Goal: Navigation & Orientation: Find specific page/section

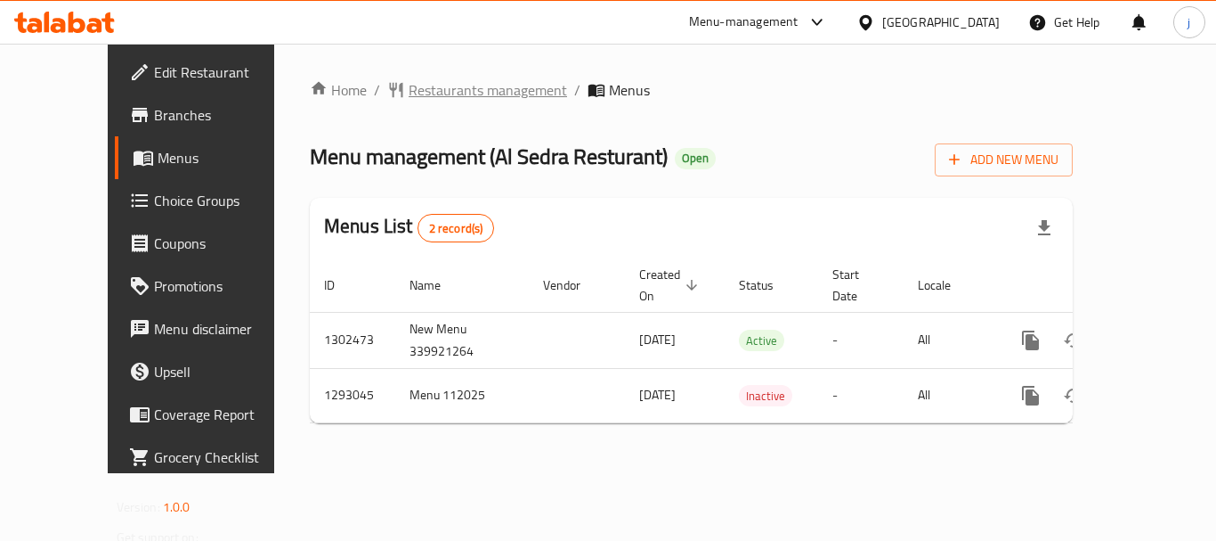
click at [409, 85] on span "Restaurants management" at bounding box center [488, 89] width 159 height 21
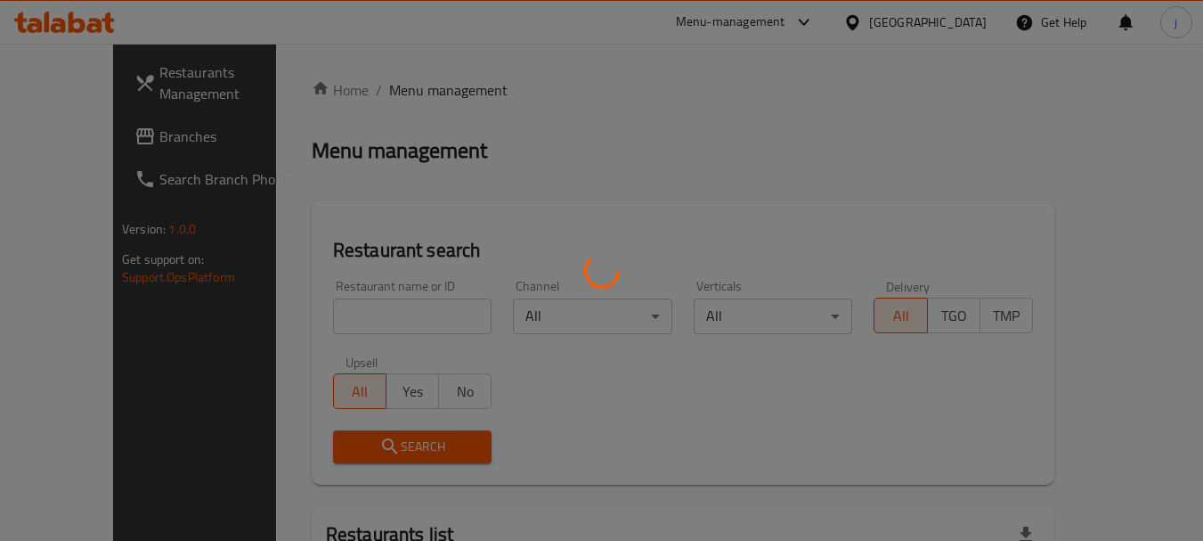
click at [72, 143] on div at bounding box center [601, 270] width 1203 height 541
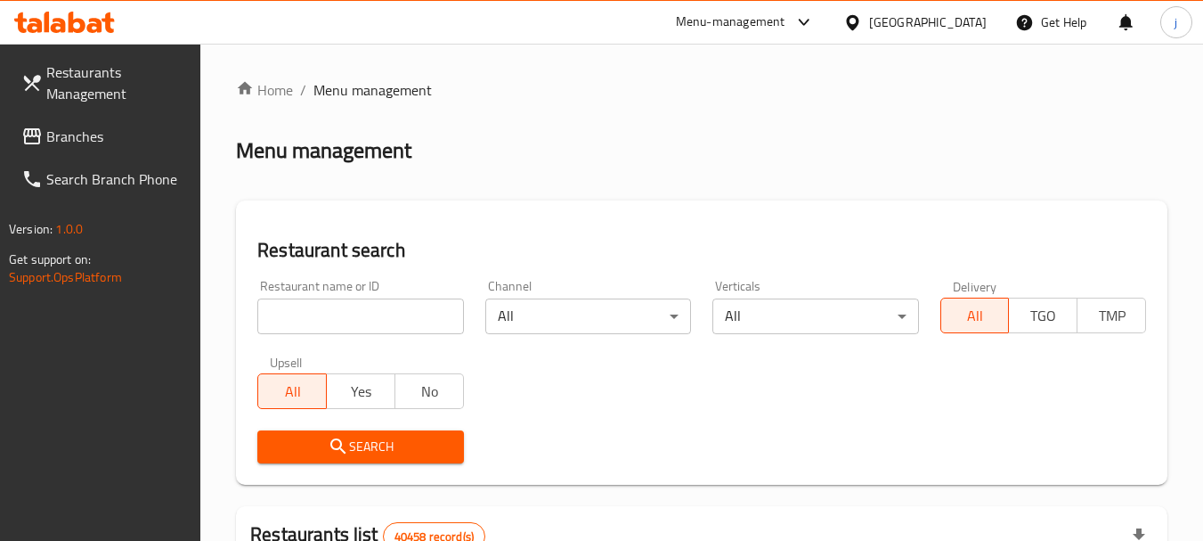
click at [92, 142] on span "Branches" at bounding box center [116, 136] width 141 height 21
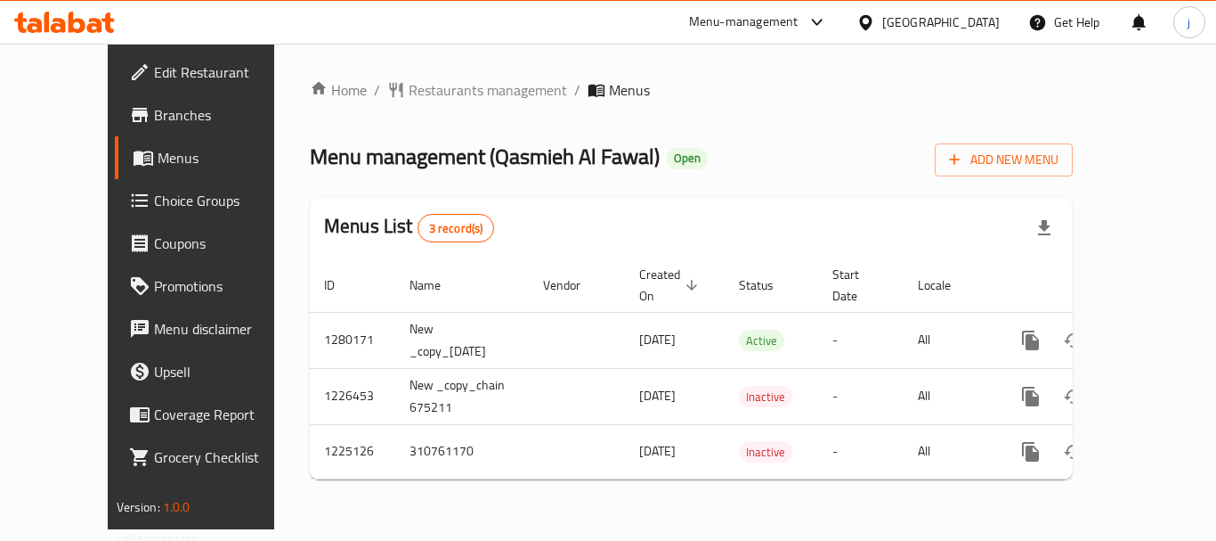
click at [154, 200] on span "Choice Groups" at bounding box center [225, 200] width 142 height 21
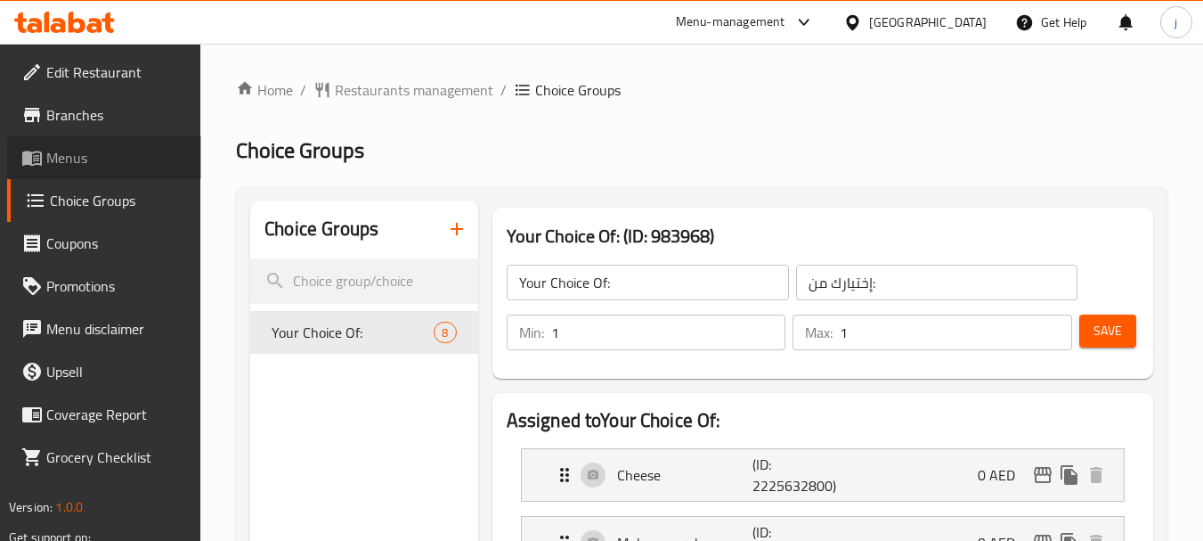
click at [142, 164] on span "Menus" at bounding box center [116, 157] width 141 height 21
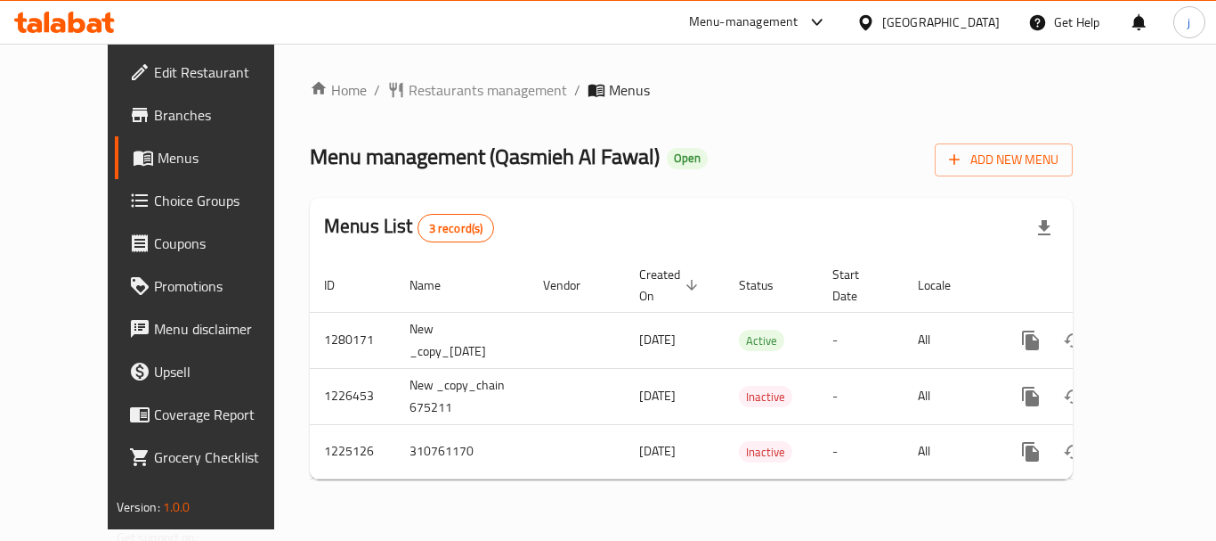
click at [887, 25] on div "[GEOGRAPHIC_DATA]" at bounding box center [941, 22] width 118 height 20
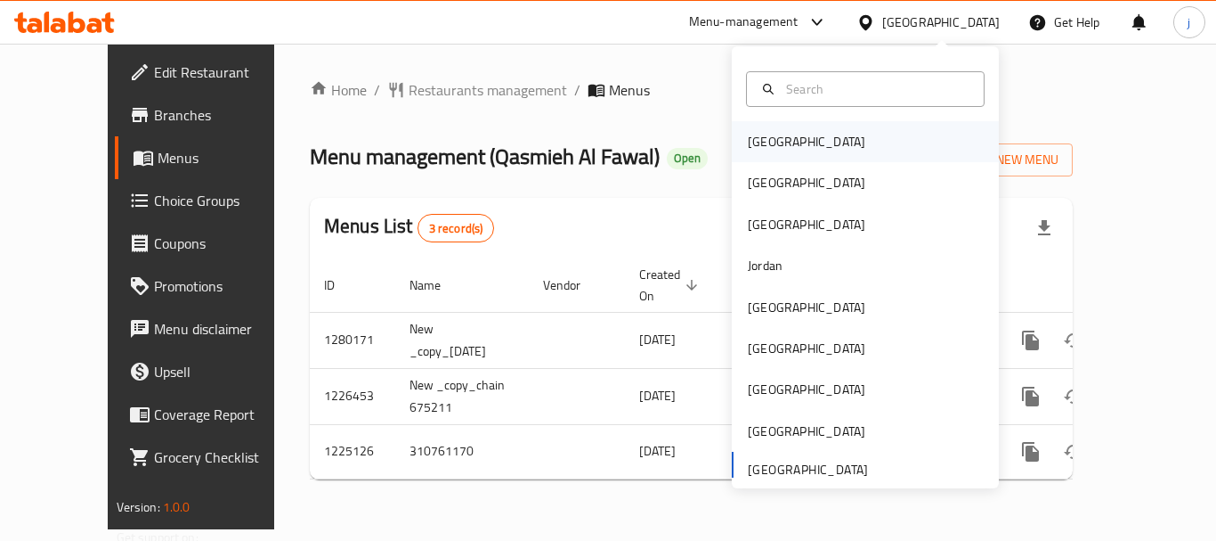
click at [768, 148] on div "[GEOGRAPHIC_DATA]" at bounding box center [807, 142] width 118 height 20
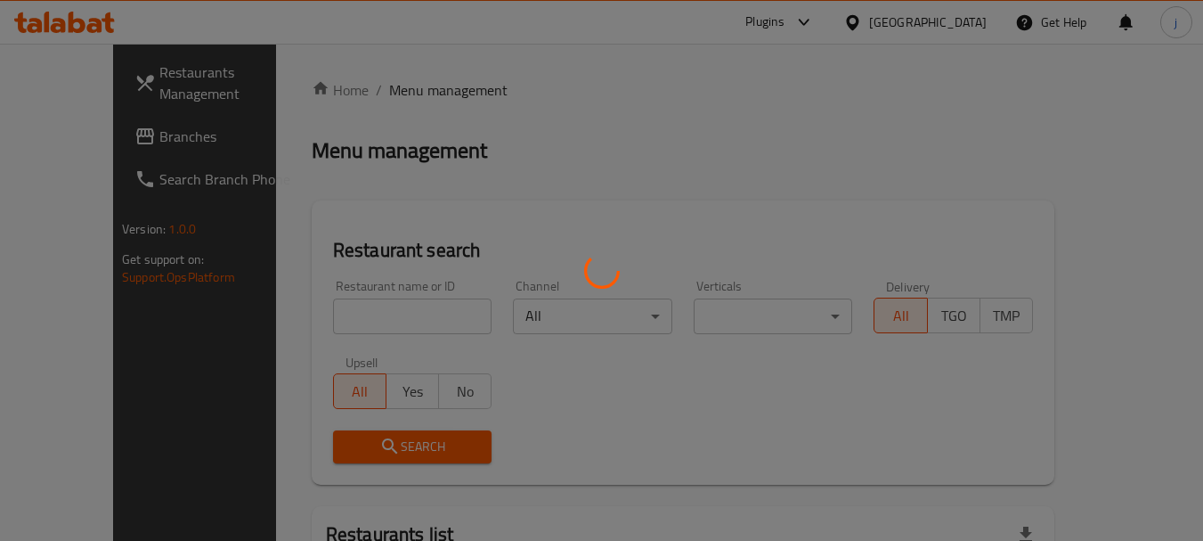
click at [57, 133] on div at bounding box center [601, 270] width 1203 height 541
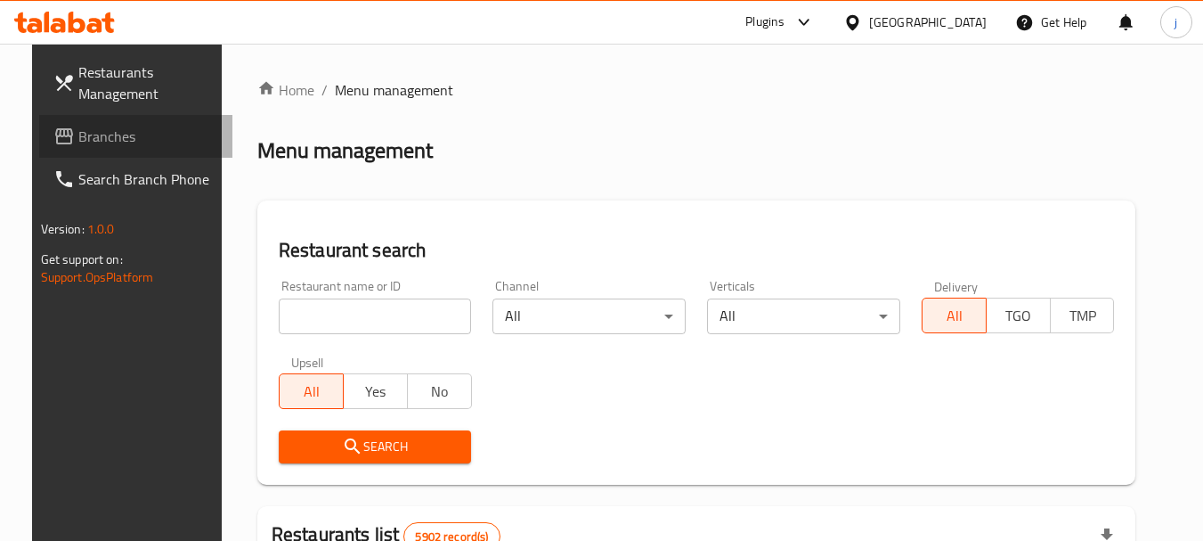
click at [78, 135] on span "Branches" at bounding box center [148, 136] width 141 height 21
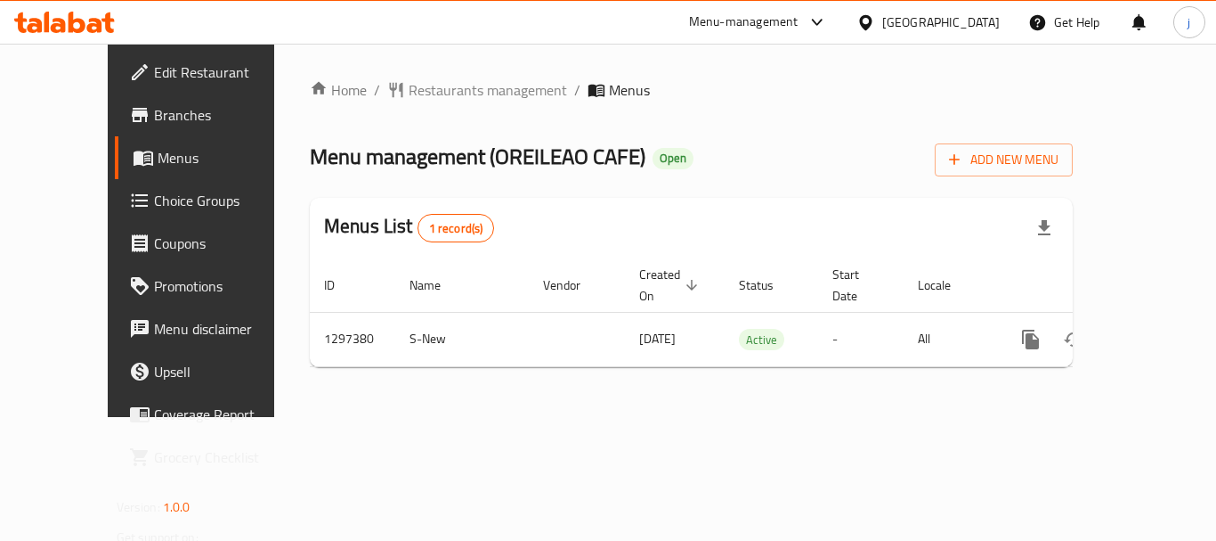
click at [973, 25] on div "[GEOGRAPHIC_DATA]" at bounding box center [941, 22] width 118 height 20
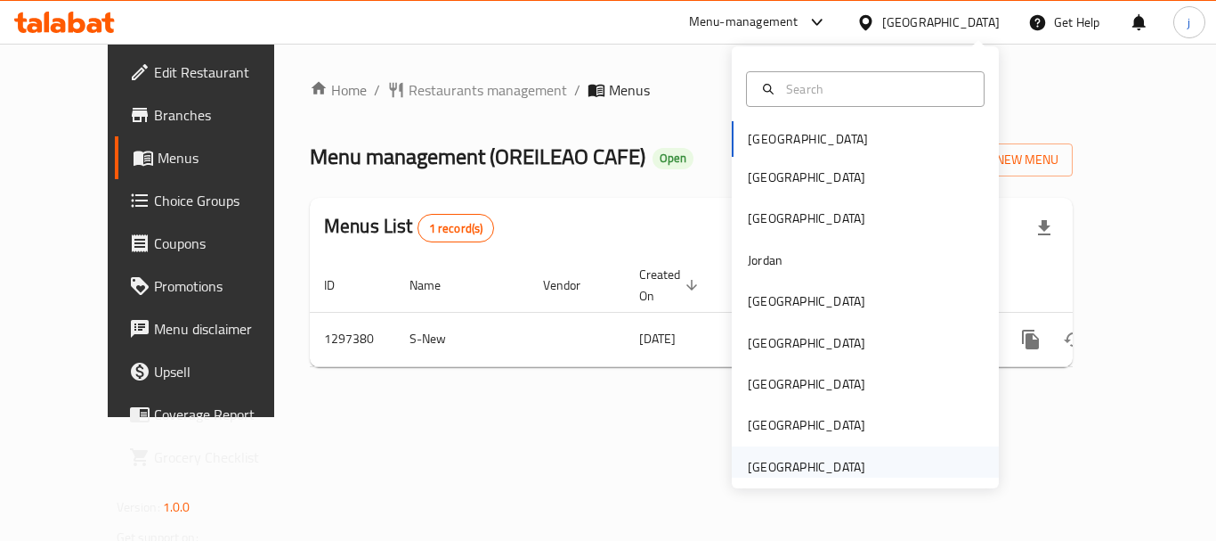
click at [784, 460] on div "[GEOGRAPHIC_DATA]" at bounding box center [807, 467] width 118 height 20
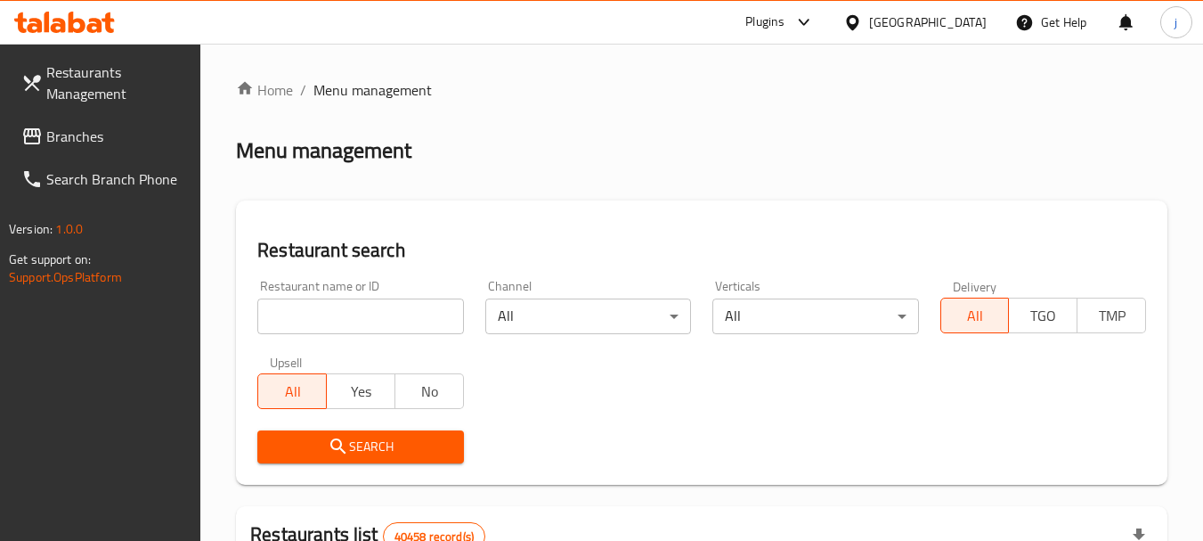
click at [98, 129] on span "Branches" at bounding box center [116, 136] width 141 height 21
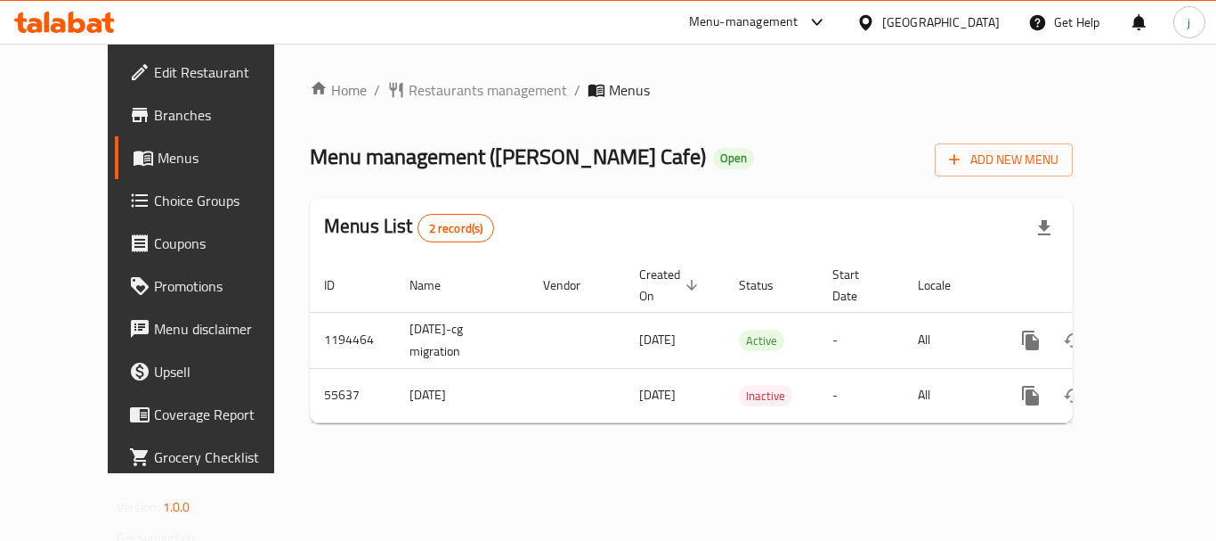
click at [922, 37] on div "[GEOGRAPHIC_DATA]" at bounding box center [928, 22] width 172 height 43
click at [914, 25] on div "[GEOGRAPHIC_DATA]" at bounding box center [941, 22] width 118 height 20
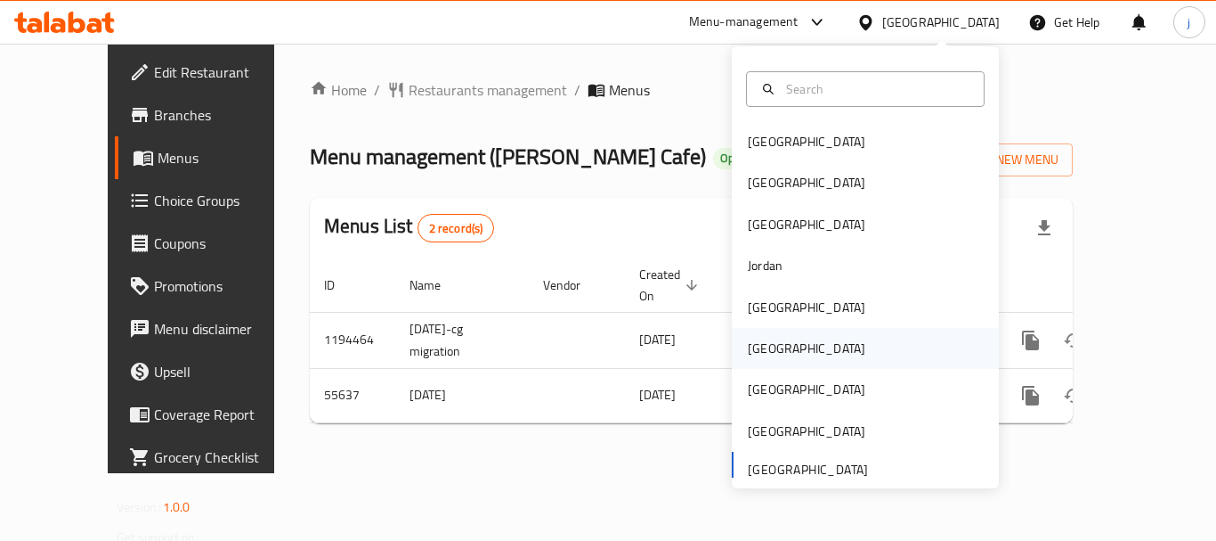
click at [774, 357] on div "[GEOGRAPHIC_DATA]" at bounding box center [807, 348] width 146 height 41
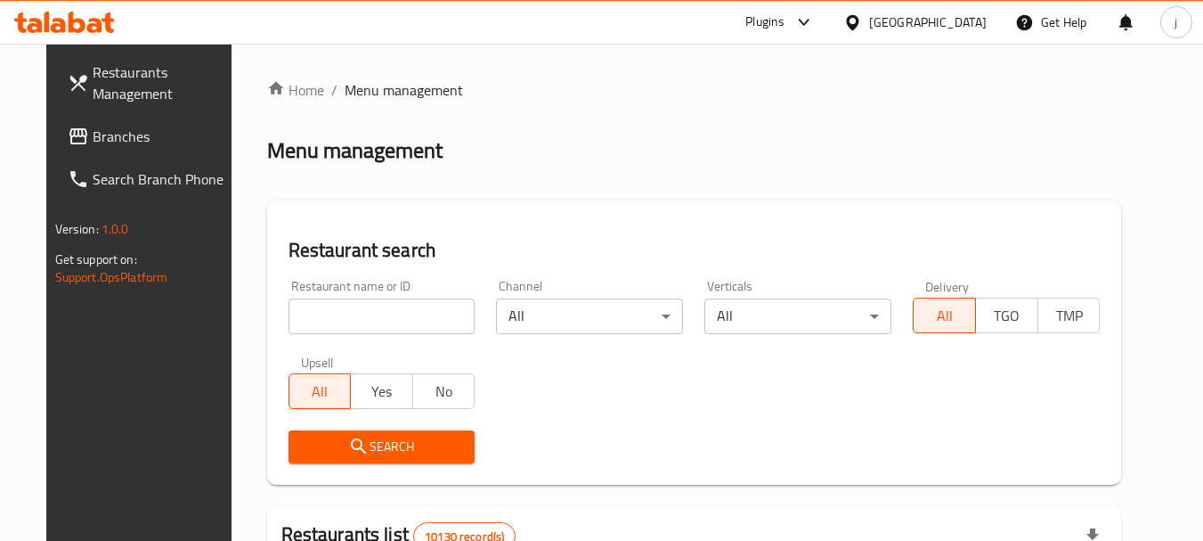
click at [971, 13] on div "[GEOGRAPHIC_DATA]" at bounding box center [928, 22] width 118 height 20
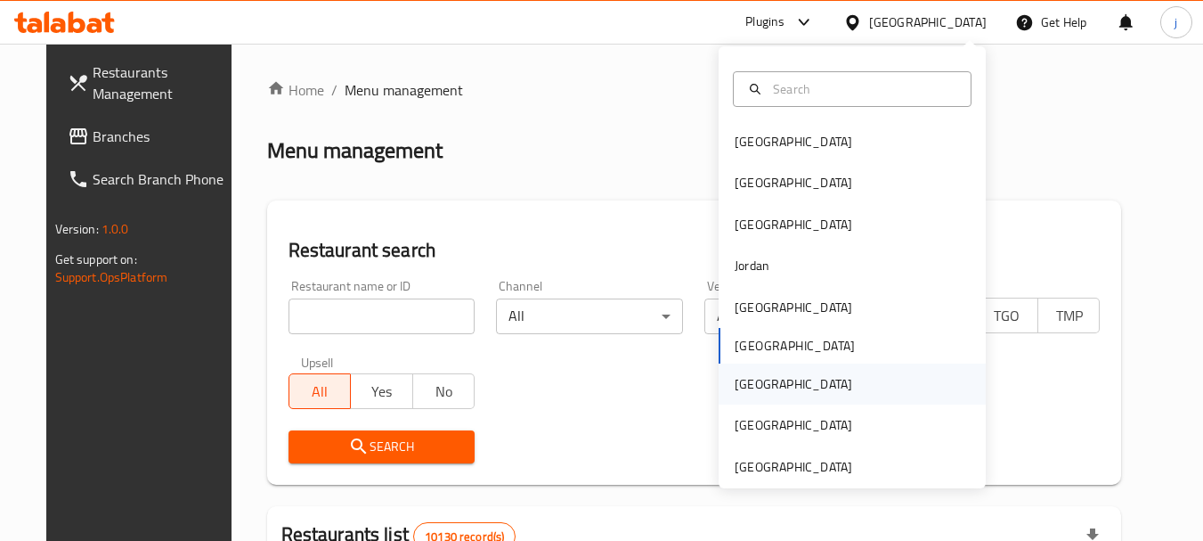
click at [762, 393] on div "[GEOGRAPHIC_DATA]" at bounding box center [793, 383] width 146 height 41
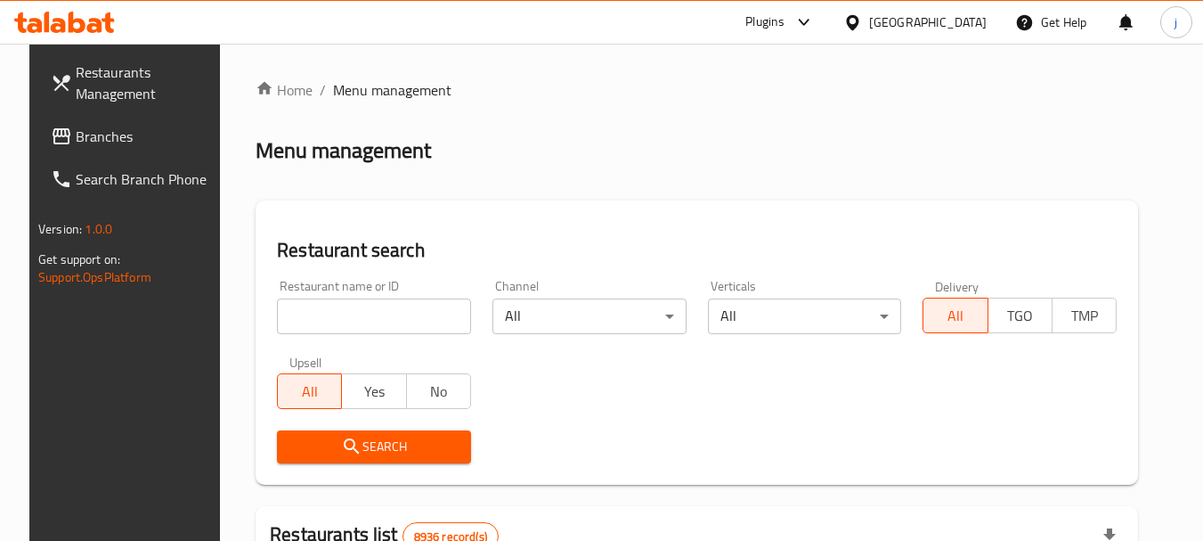
click at [97, 145] on span "Branches" at bounding box center [146, 136] width 141 height 21
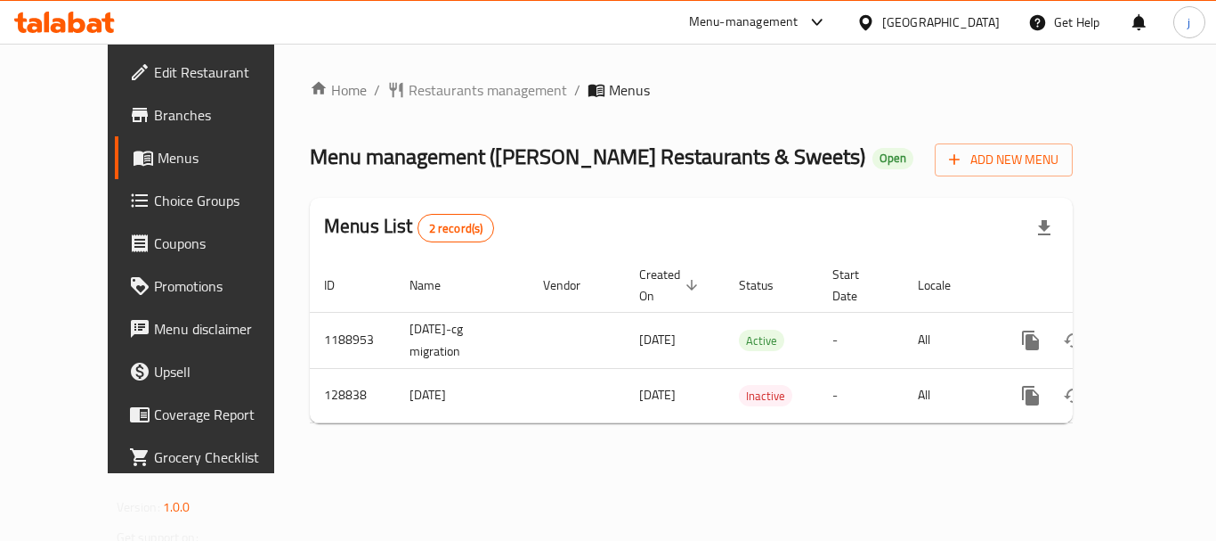
click at [872, 27] on icon at bounding box center [865, 21] width 12 height 15
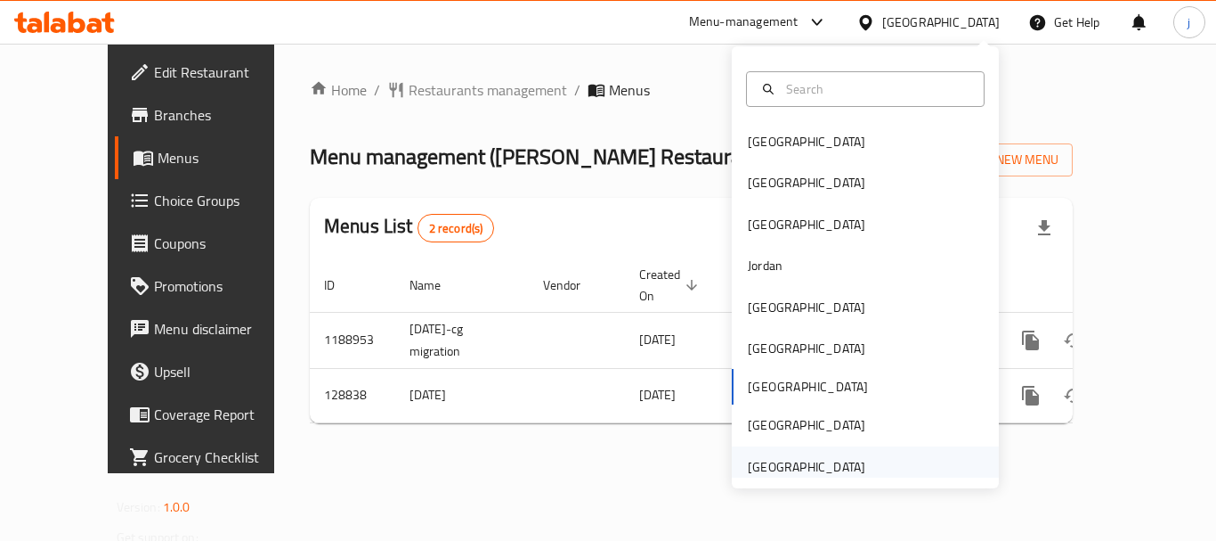
click at [795, 467] on div "United Arab Emirates" at bounding box center [807, 467] width 118 height 20
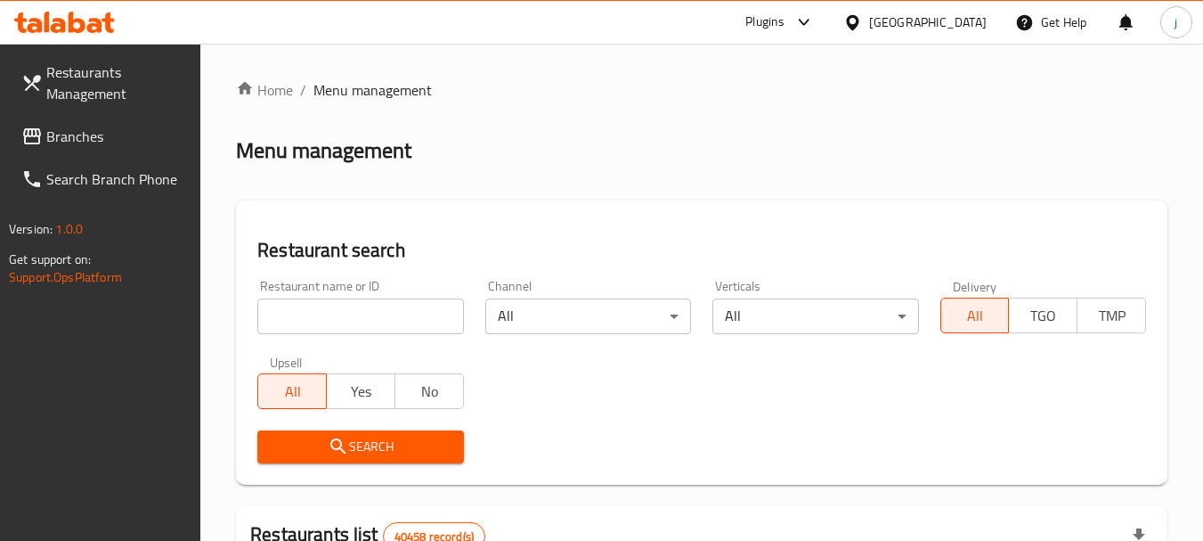
click at [102, 150] on link "Branches" at bounding box center [104, 136] width 194 height 43
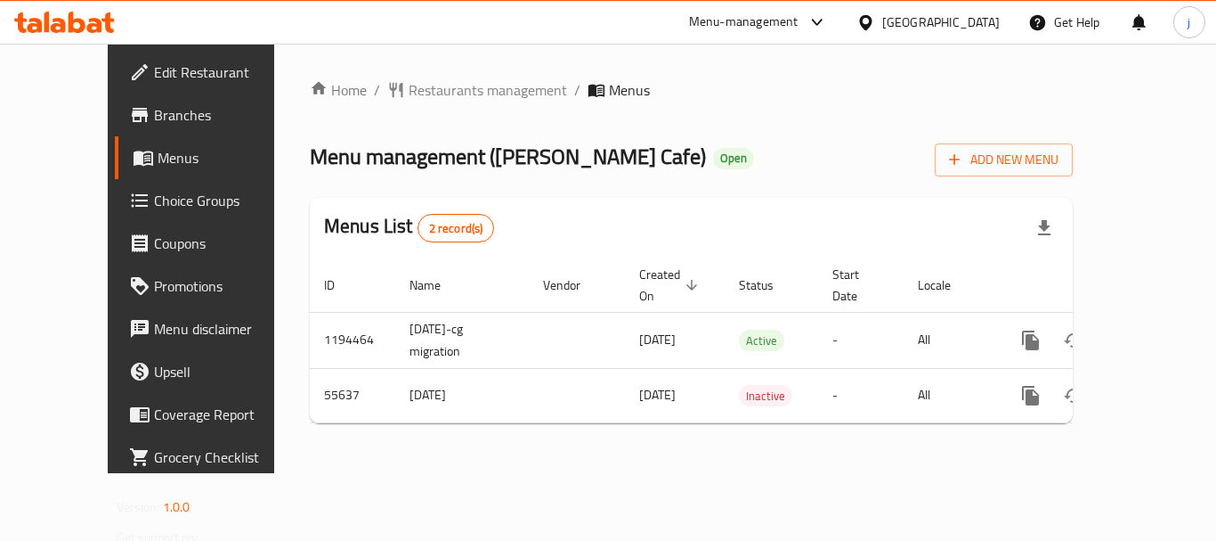
click at [886, 20] on div "[GEOGRAPHIC_DATA]" at bounding box center [941, 22] width 118 height 20
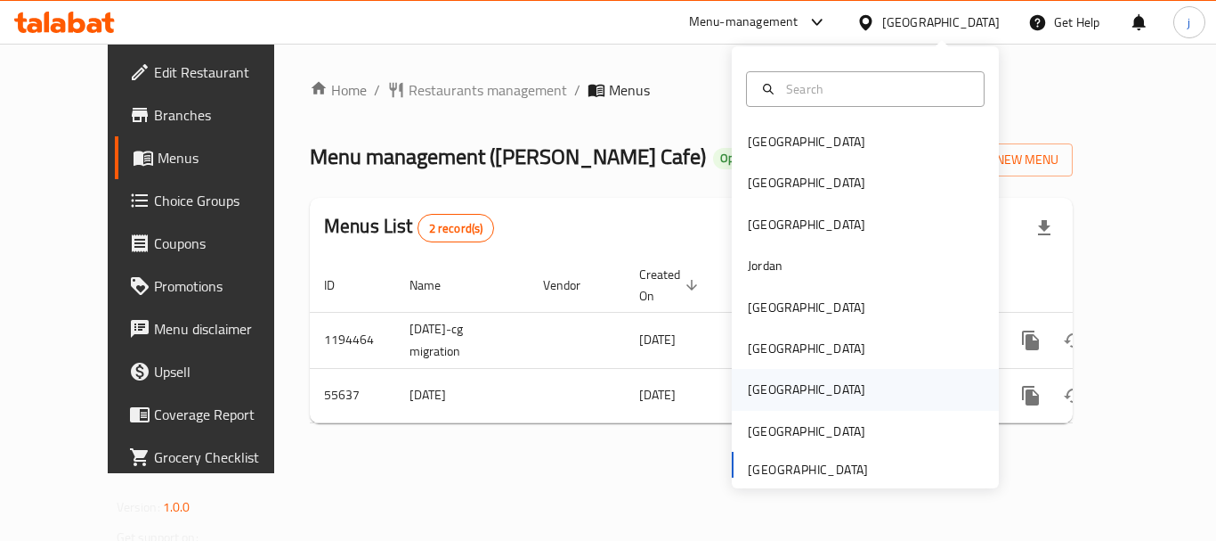
click at [762, 397] on div "[GEOGRAPHIC_DATA]" at bounding box center [807, 389] width 118 height 20
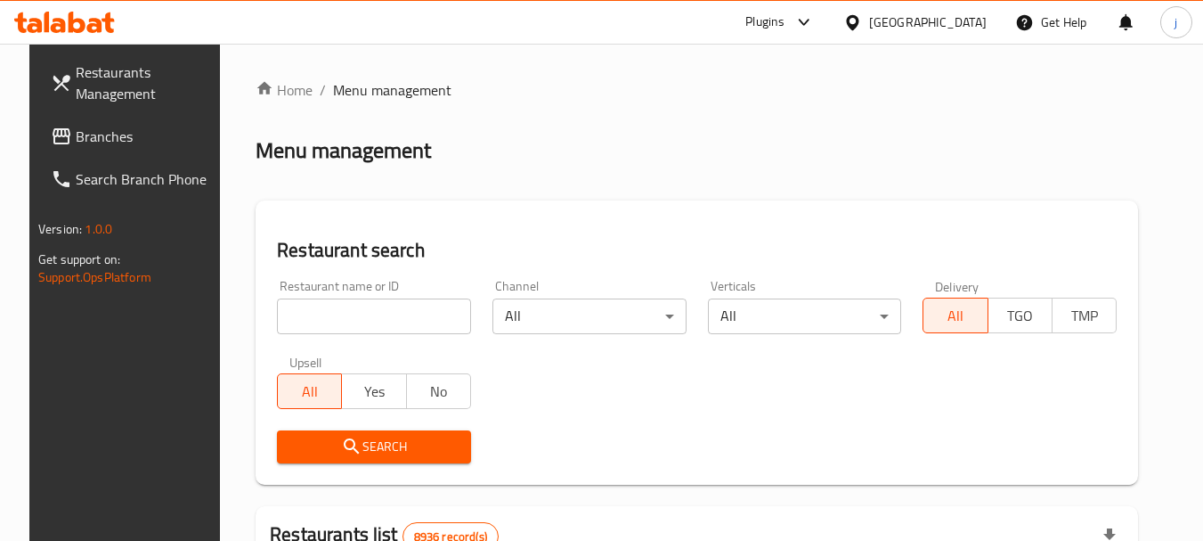
drag, startPoint x: 71, startPoint y: 139, endPoint x: 58, endPoint y: 142, distance: 13.8
click at [76, 139] on span "Branches" at bounding box center [146, 136] width 141 height 21
click at [76, 135] on span "Branches" at bounding box center [146, 136] width 141 height 21
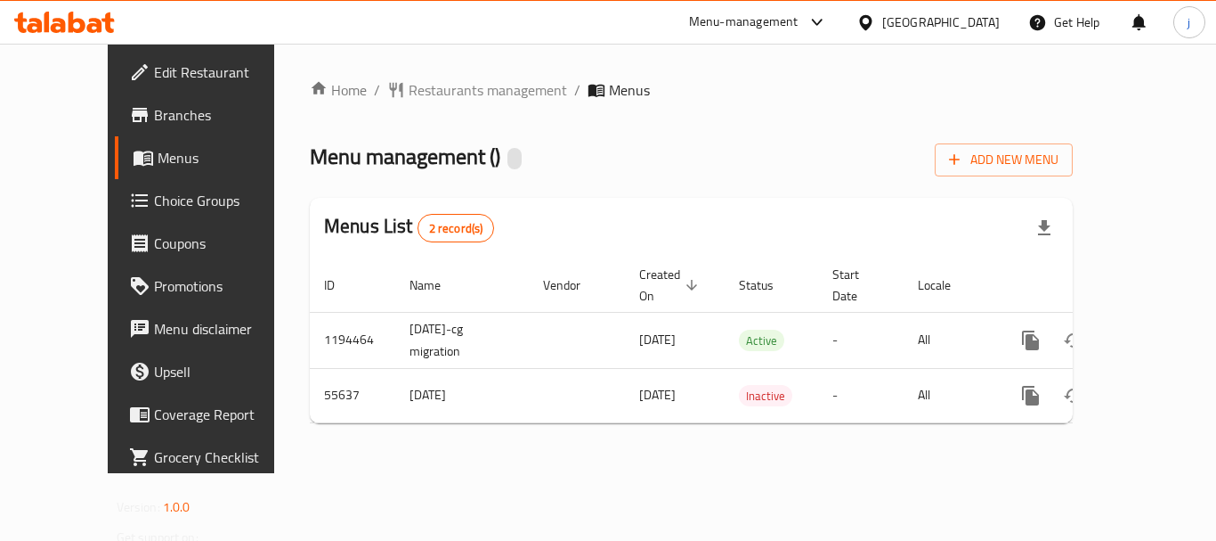
click at [154, 61] on span "Edit Restaurant" at bounding box center [225, 71] width 142 height 21
click at [931, 12] on div "[GEOGRAPHIC_DATA]" at bounding box center [941, 22] width 118 height 20
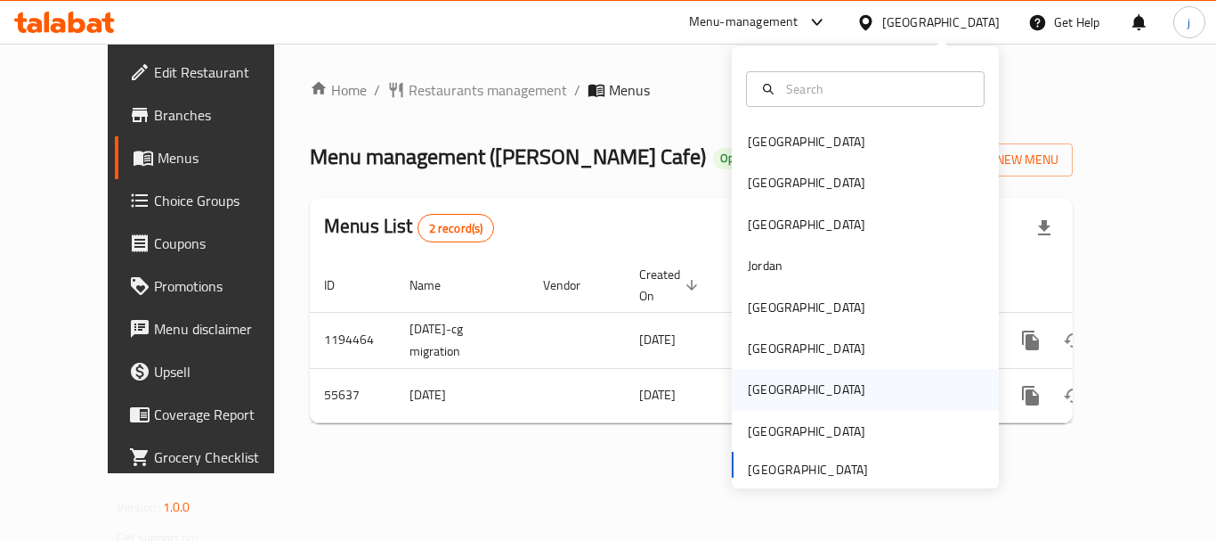
click at [753, 385] on div "[GEOGRAPHIC_DATA]" at bounding box center [807, 389] width 118 height 20
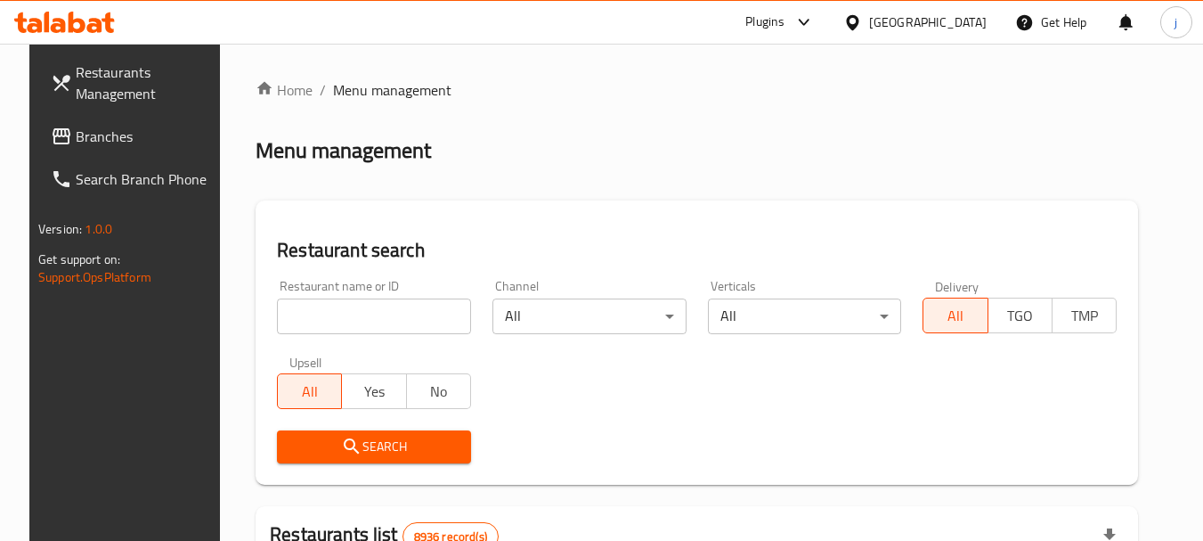
click at [138, 139] on span "Branches" at bounding box center [146, 136] width 141 height 21
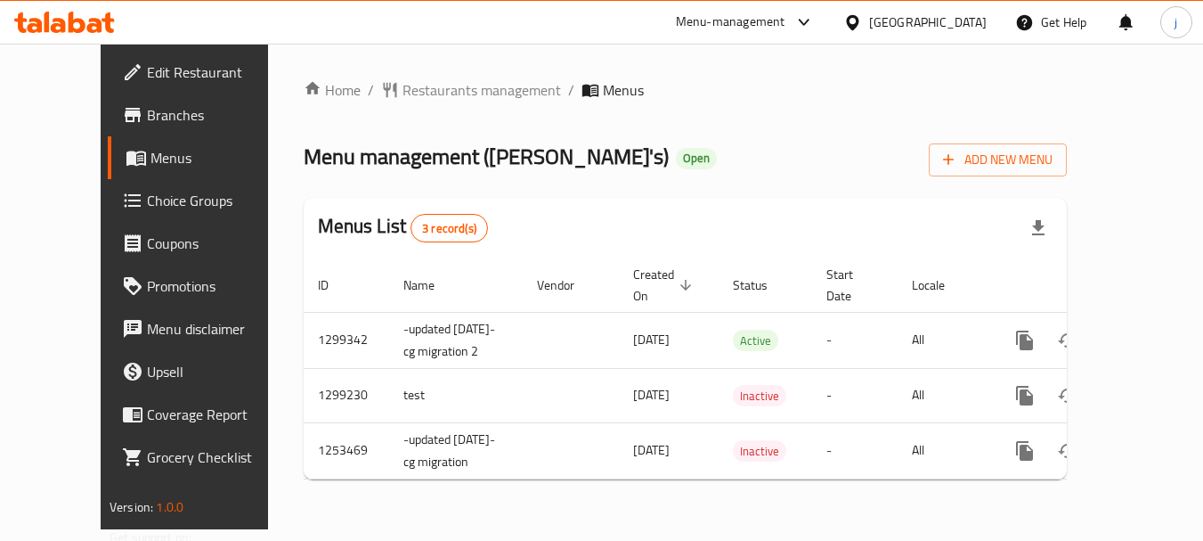
click at [966, 16] on div "[GEOGRAPHIC_DATA]" at bounding box center [928, 22] width 118 height 20
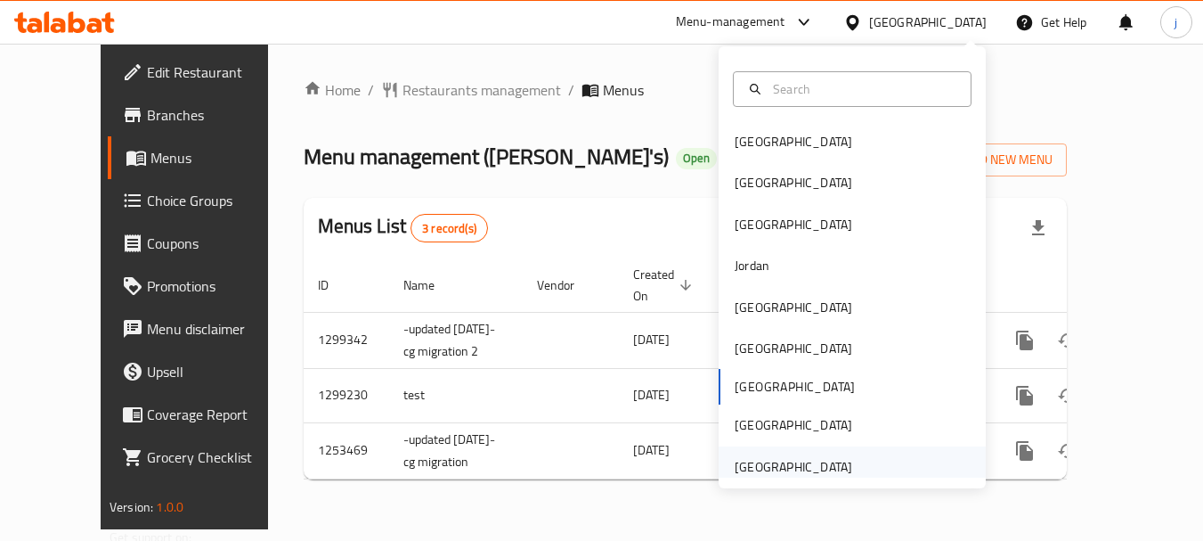
click at [782, 467] on div "[GEOGRAPHIC_DATA]" at bounding box center [794, 467] width 118 height 20
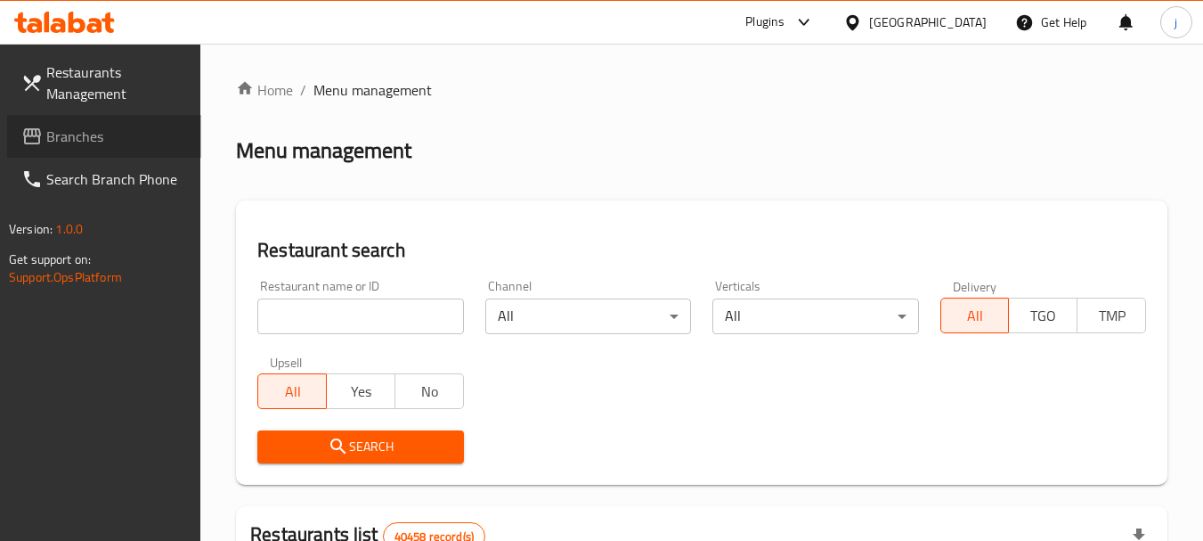
click at [98, 134] on span "Branches" at bounding box center [116, 136] width 141 height 21
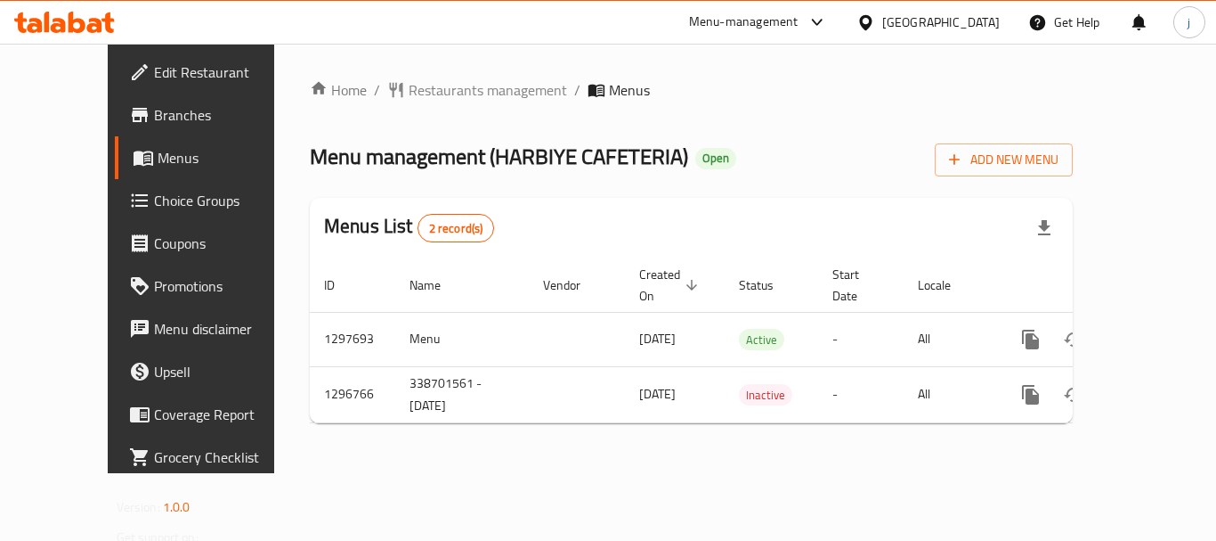
click at [936, 20] on div "[GEOGRAPHIC_DATA]" at bounding box center [941, 22] width 118 height 20
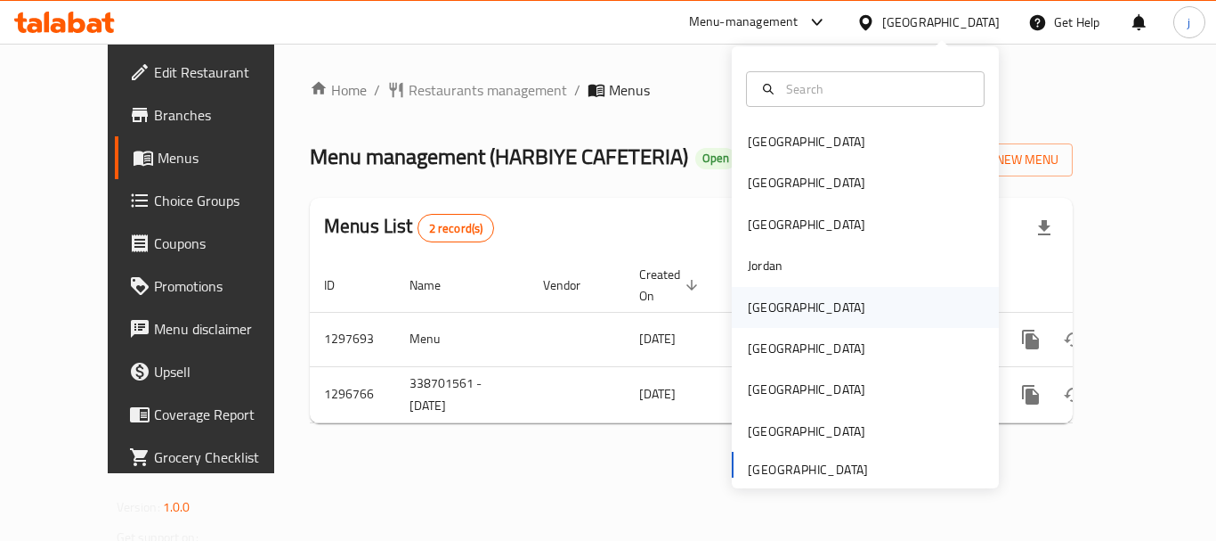
click at [754, 311] on div "[GEOGRAPHIC_DATA]" at bounding box center [807, 307] width 118 height 20
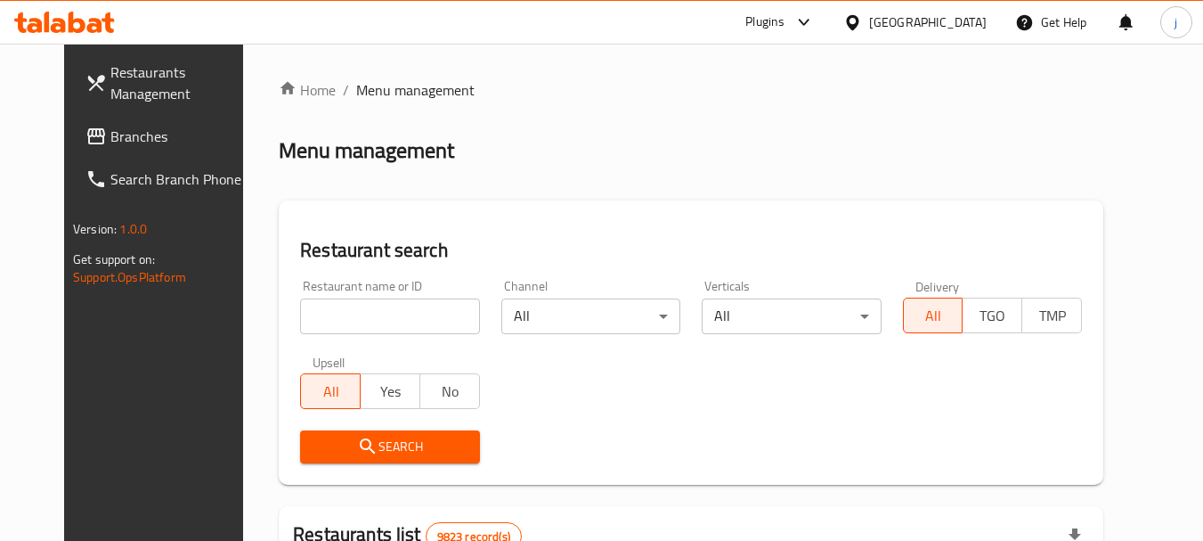
click at [85, 139] on span at bounding box center [97, 136] width 25 height 21
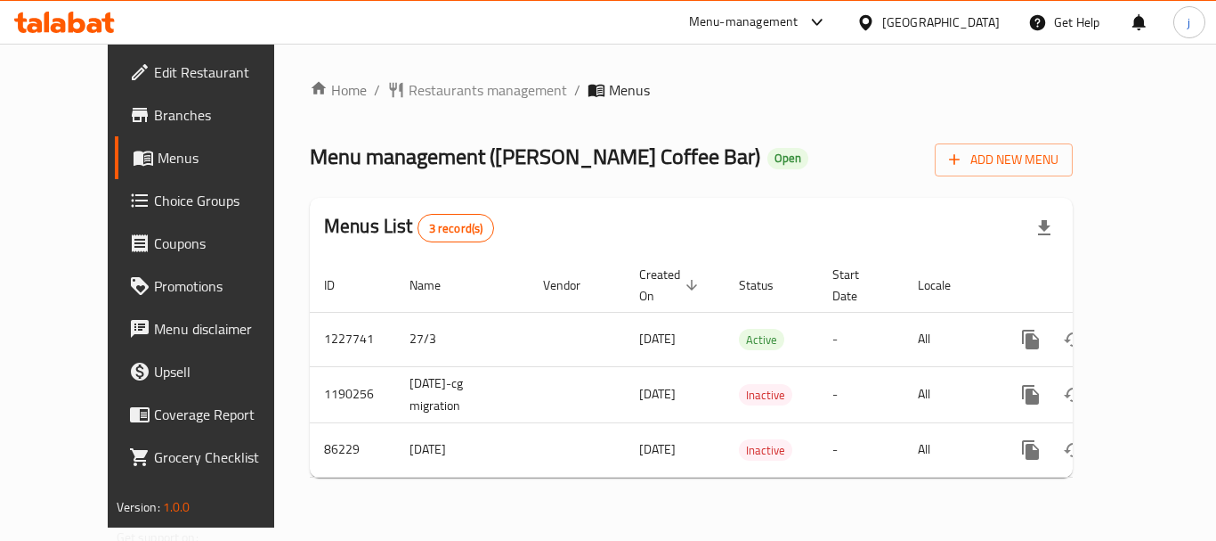
click at [964, 18] on div "[GEOGRAPHIC_DATA]" at bounding box center [941, 22] width 118 height 20
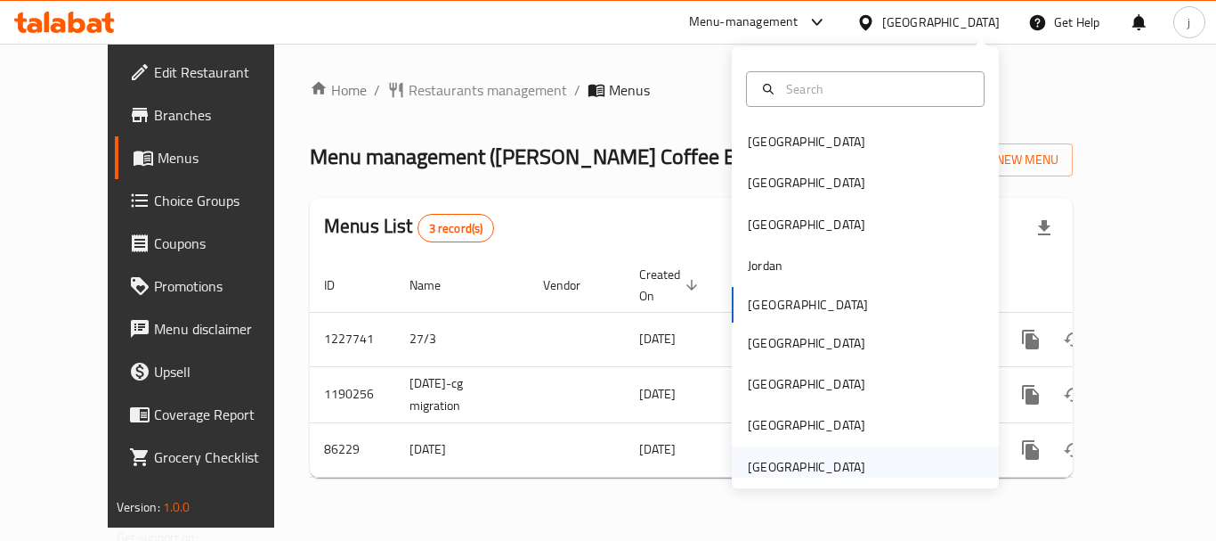
click at [812, 461] on div "[GEOGRAPHIC_DATA]" at bounding box center [807, 467] width 118 height 20
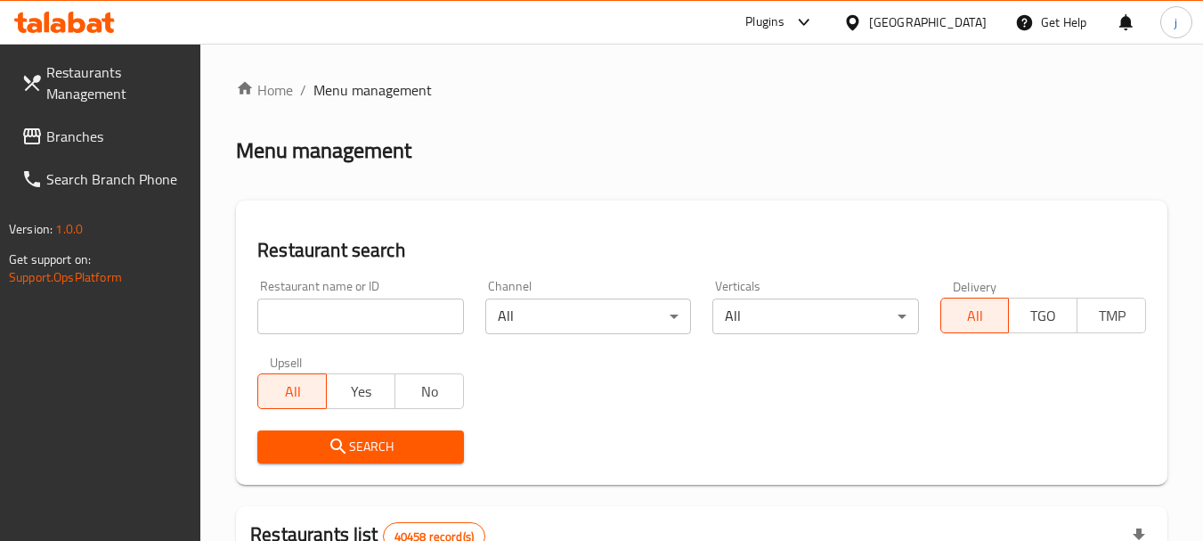
click at [85, 136] on span "Branches" at bounding box center [116, 136] width 141 height 21
